Goal: Navigation & Orientation: Understand site structure

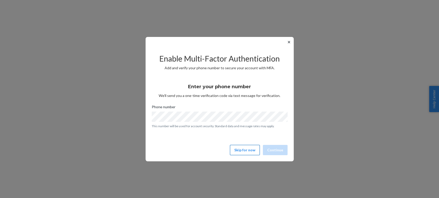
click at [243, 153] on button "Skip for now" at bounding box center [245, 150] width 30 height 10
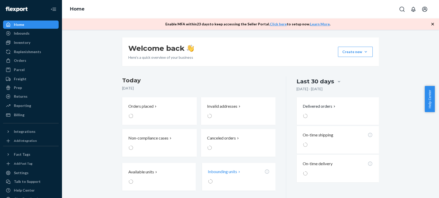
scroll to position [49, 0]
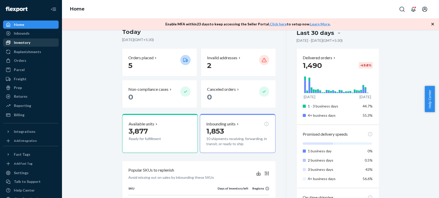
click at [29, 45] on div "Inventory" at bounding box center [31, 42] width 54 height 7
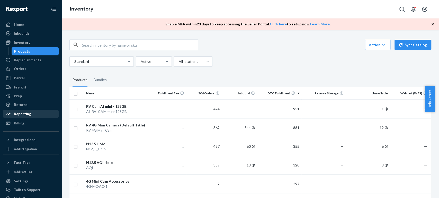
click at [30, 113] on div "Reporting" at bounding box center [31, 113] width 54 height 7
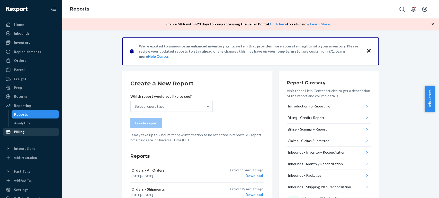
click at [22, 132] on div "Billing" at bounding box center [19, 131] width 11 height 5
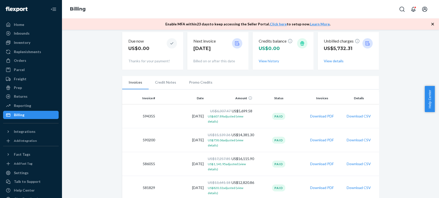
scroll to position [57, 0]
